Goal: Transaction & Acquisition: Purchase product/service

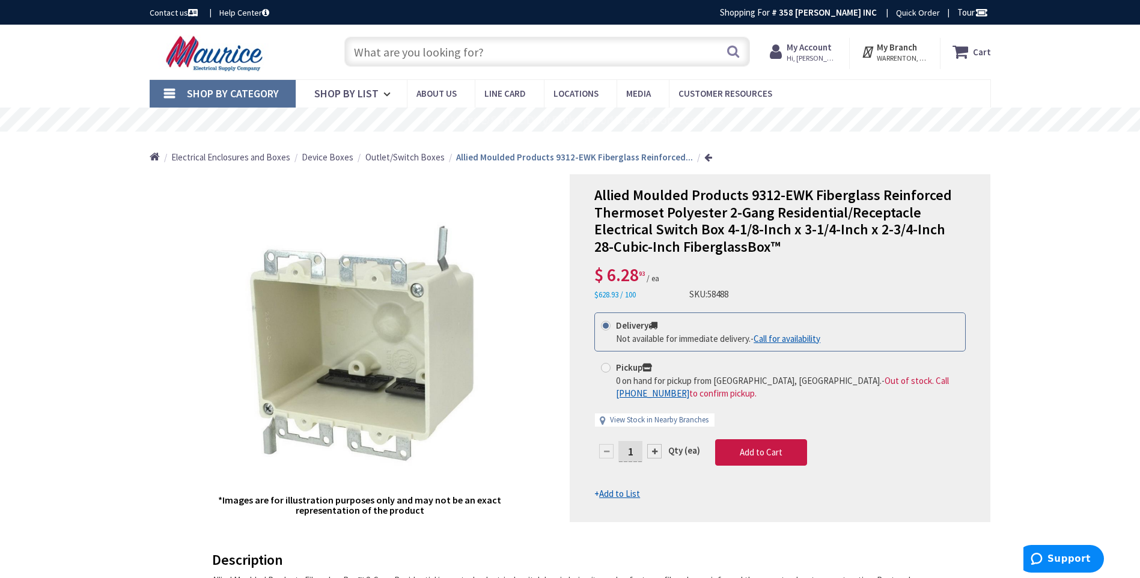
click at [505, 54] on input "text" at bounding box center [547, 52] width 406 height 30
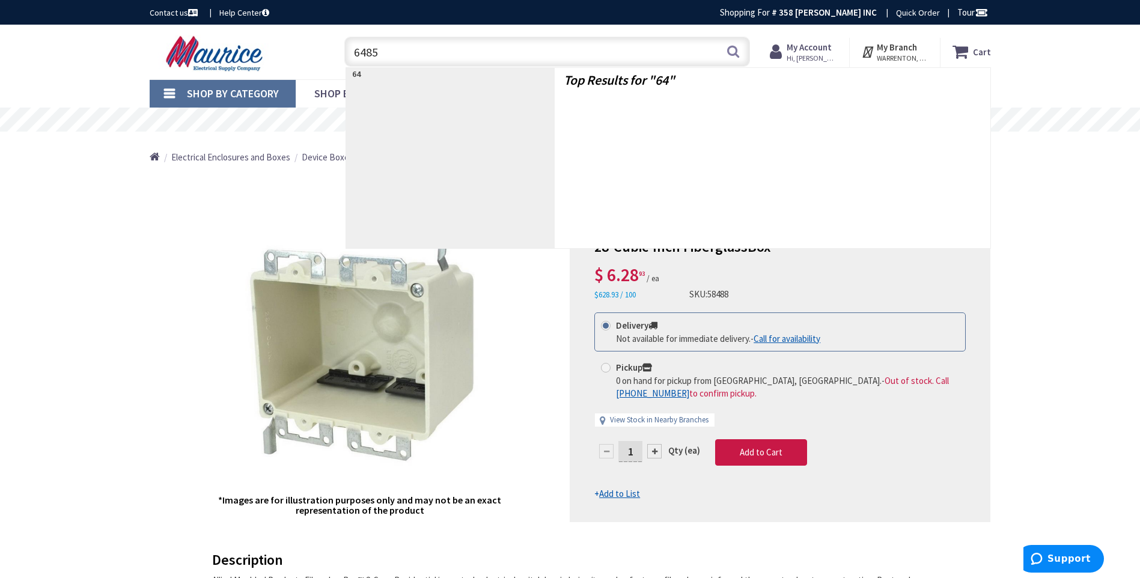
type input "64854"
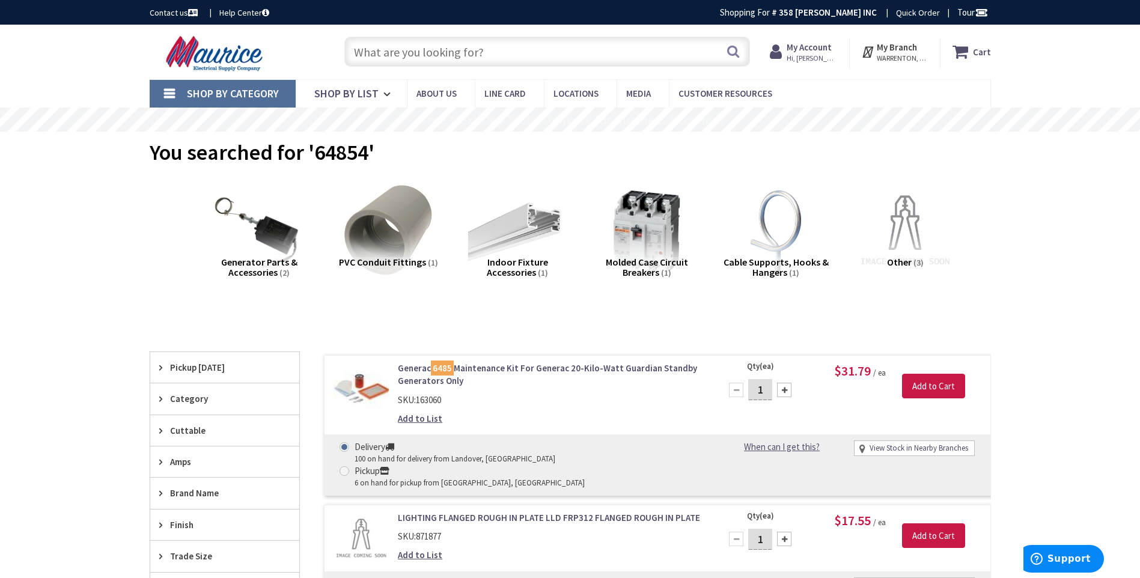
click at [533, 367] on link "Generac 6485 Maintenance Kit For Generac 20-Kilo-Watt Guardian Standby Generato…" at bounding box center [551, 375] width 306 height 26
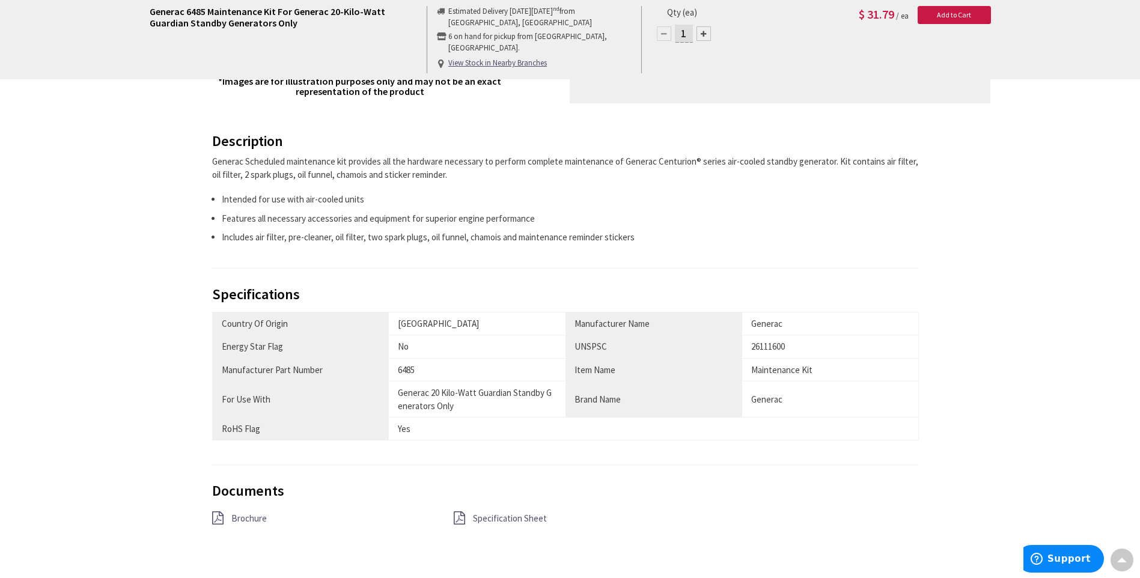
scroll to position [421, 0]
click at [460, 516] on icon at bounding box center [459, 516] width 11 height 13
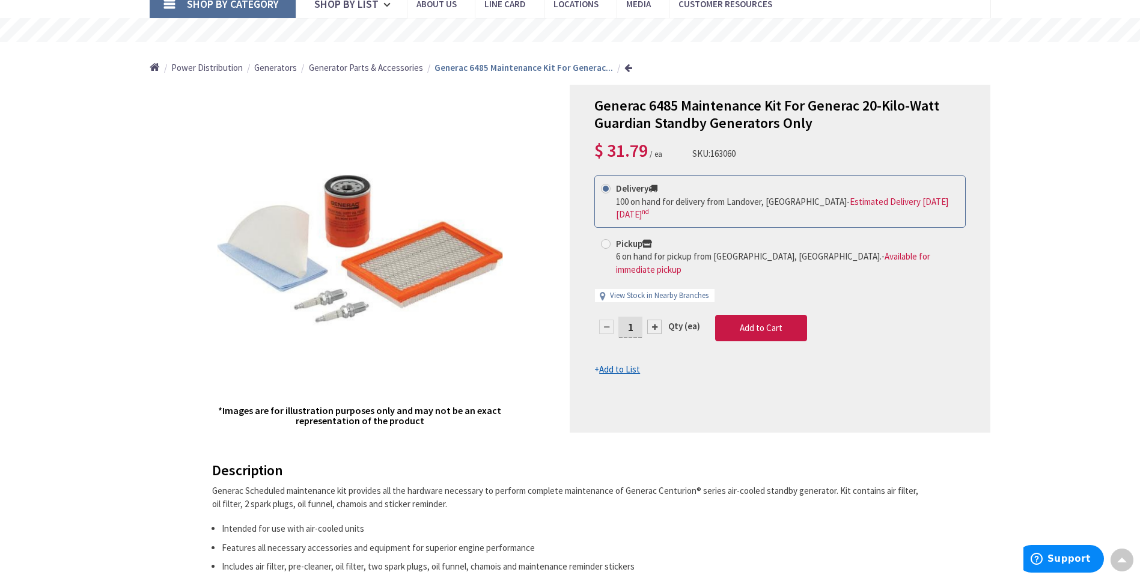
scroll to position [60, 0]
